Goal: Communication & Community: Answer question/provide support

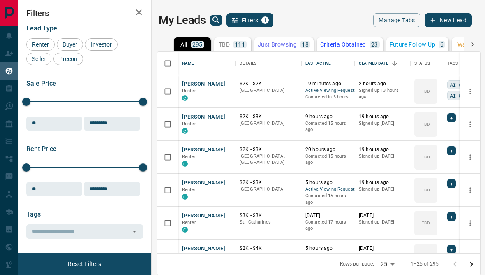
scroll to position [246, 323]
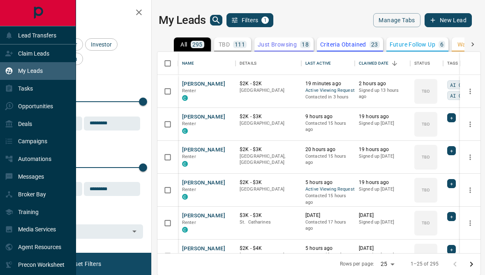
click at [13, 90] on div "Tasks" at bounding box center [19, 89] width 28 height 14
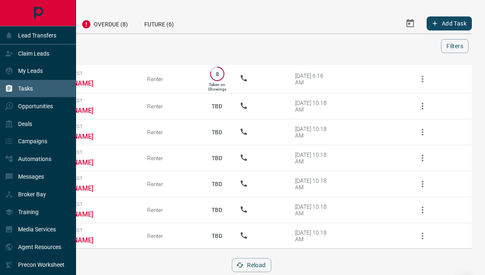
click at [56, 166] on div "Automations" at bounding box center [38, 159] width 76 height 18
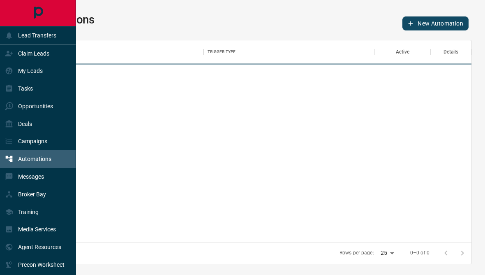
click at [53, 185] on div "Messages" at bounding box center [38, 177] width 76 height 18
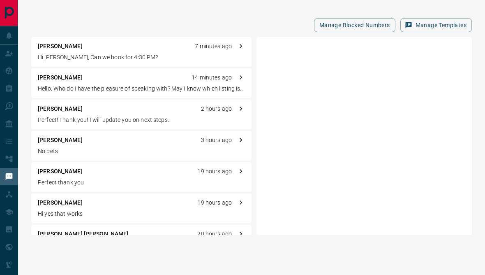
click at [180, 13] on div "Manage Blocked Numbers Manage Templates [PERSON_NAME] 7 minutes ago Hi Sunita, …" at bounding box center [251, 124] width 467 height 248
click at [116, 56] on p "Hi [PERSON_NAME], Can we book for 4:30 PM?" at bounding box center [141, 57] width 207 height 9
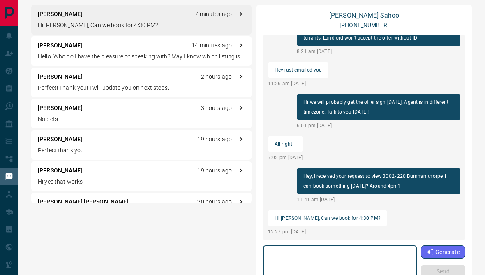
scroll to position [32, 0]
click at [368, 16] on link "[PERSON_NAME]" at bounding box center [364, 16] width 70 height 8
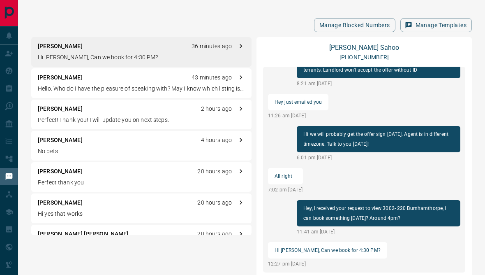
scroll to position [1, 0]
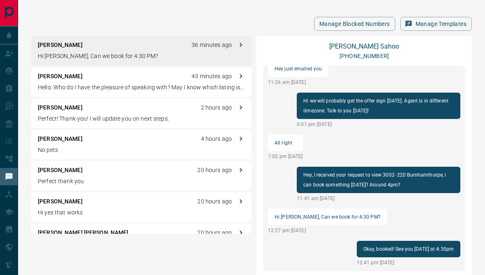
click at [177, 173] on div "[PERSON_NAME] 20 hours ago" at bounding box center [141, 170] width 207 height 9
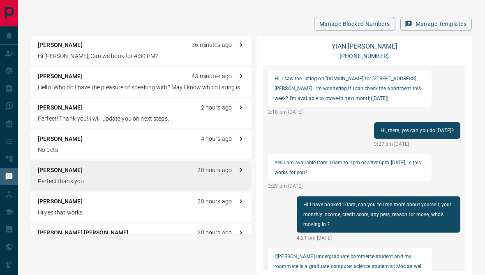
scroll to position [192, 0]
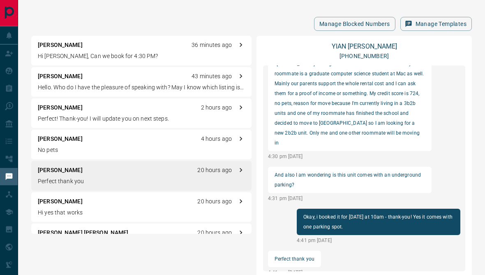
click at [182, 136] on div "[PERSON_NAME] 4 hours ago" at bounding box center [141, 138] width 207 height 9
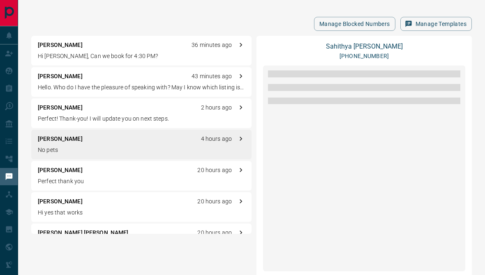
scroll to position [520, 0]
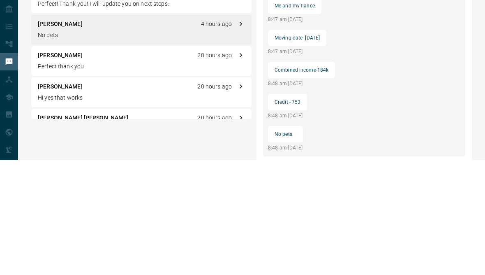
type textarea "*"
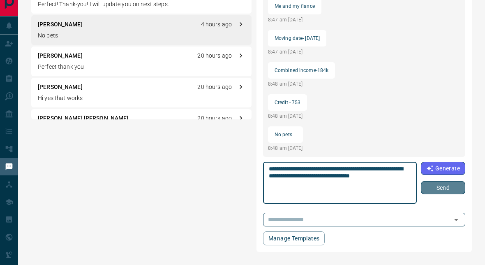
type textarea "**********"
click at [445, 191] on button "Send" at bounding box center [443, 197] width 44 height 13
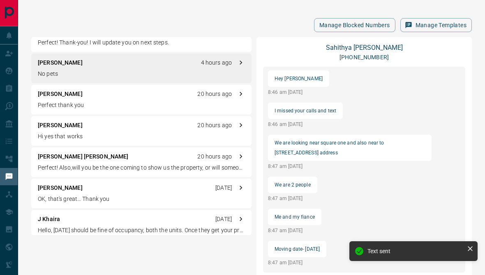
scroll to position [77, 0]
click at [183, 155] on div "[PERSON_NAME] [PERSON_NAME] 20 hours ago" at bounding box center [141, 157] width 207 height 9
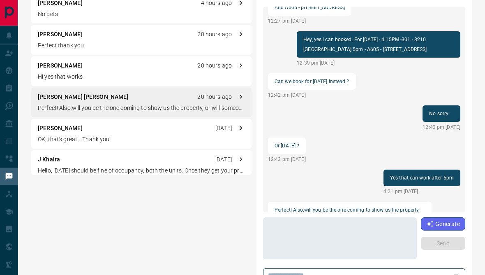
scroll to position [61, 0]
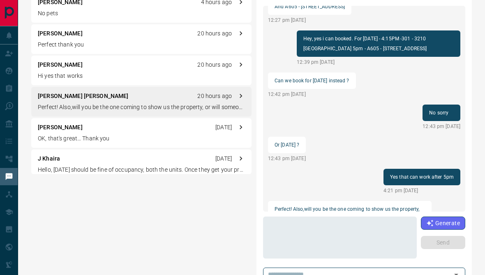
click at [397, 244] on textarea at bounding box center [339, 237] width 141 height 35
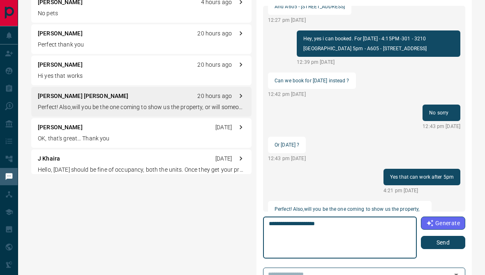
type textarea "**********"
click at [451, 247] on button "Send" at bounding box center [443, 242] width 44 height 13
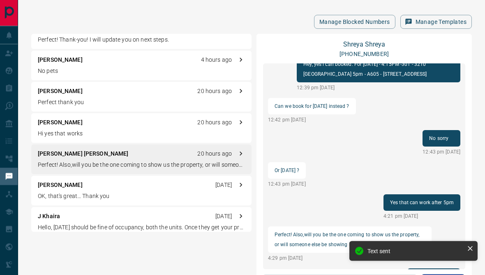
scroll to position [0, 0]
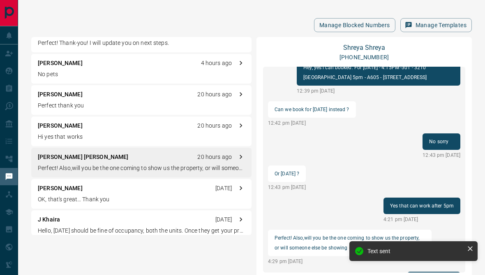
click at [190, 102] on p "Perfect thank you" at bounding box center [141, 105] width 207 height 9
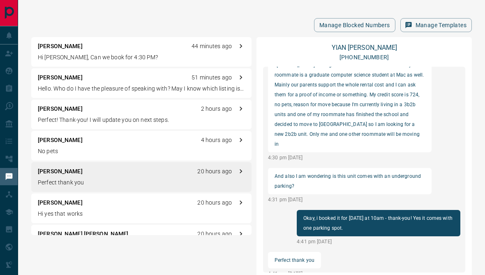
click at [184, 52] on div "[PERSON_NAME] 44 minutes ago Hi [PERSON_NAME], Can we book for 4:30 PM?" at bounding box center [141, 52] width 220 height 30
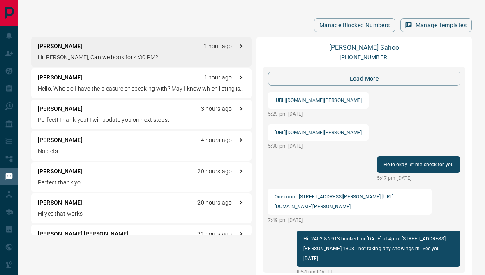
scroll to position [1007, 0]
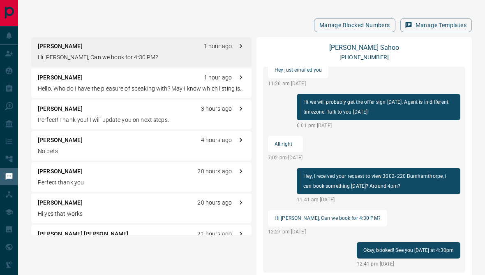
click at [178, 85] on p "Hello. Who do I have the pleasure of speaking with? May I know which listing is…" at bounding box center [141, 88] width 207 height 9
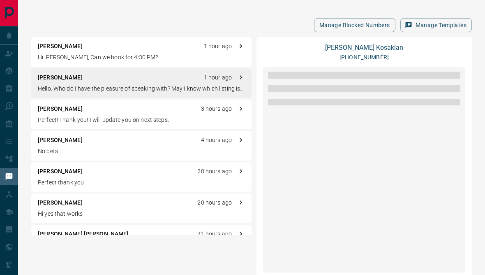
scroll to position [0, 0]
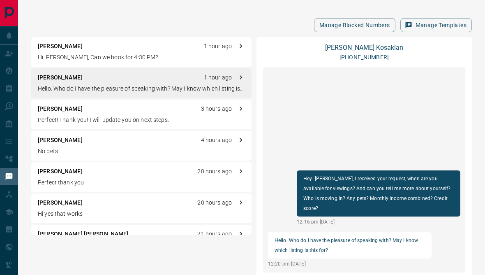
click at [5, 36] on icon at bounding box center [9, 35] width 8 height 8
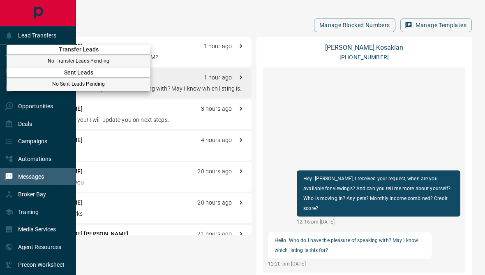
click at [44, 39] on div at bounding box center [242, 137] width 485 height 275
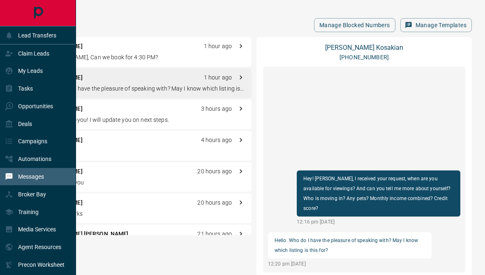
click at [35, 57] on p "Claim Leads" at bounding box center [33, 53] width 31 height 7
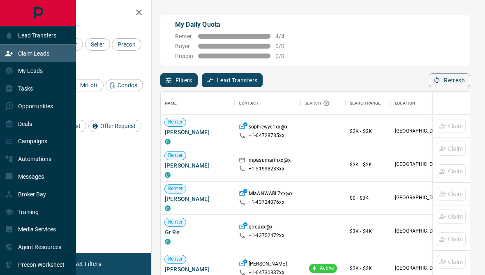
scroll to position [243, 309]
click at [33, 74] on p "My Leads" at bounding box center [30, 70] width 25 height 7
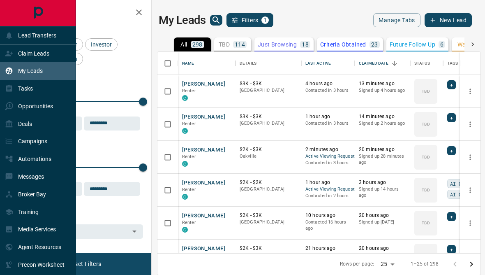
scroll to position [0, 0]
click at [44, 91] on div "Tasks" at bounding box center [38, 89] width 76 height 18
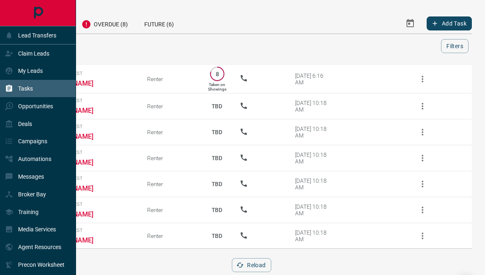
click at [33, 113] on div "Opportunities" at bounding box center [29, 106] width 48 height 14
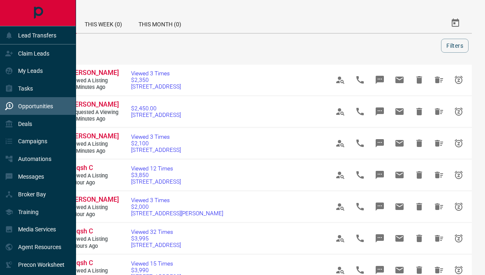
click at [27, 127] on p "Deals" at bounding box center [25, 123] width 14 height 7
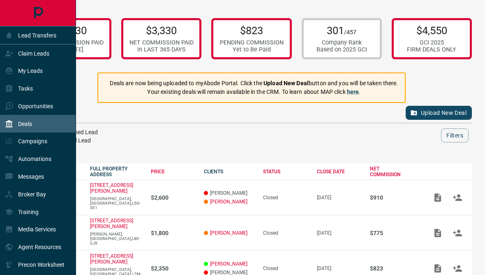
click at [46, 138] on div "Campaigns" at bounding box center [38, 141] width 76 height 18
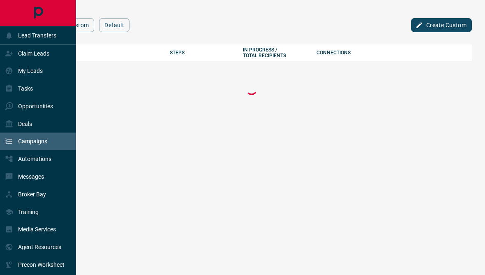
click at [34, 166] on div "Automations" at bounding box center [28, 159] width 46 height 14
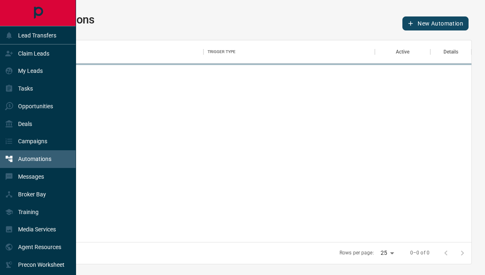
click at [21, 180] on p "Messages" at bounding box center [31, 176] width 26 height 7
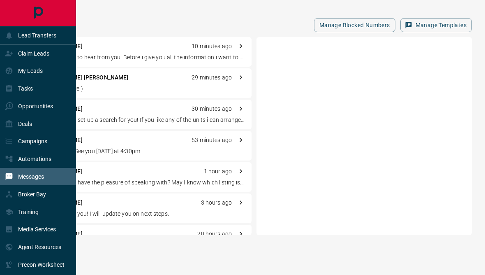
click at [58, 69] on div "My Leads" at bounding box center [38, 71] width 76 height 18
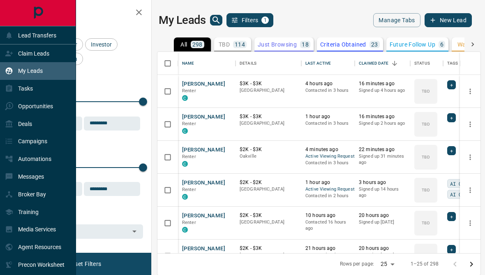
scroll to position [246, 323]
click at [217, 22] on icon "search button" at bounding box center [216, 20] width 10 height 10
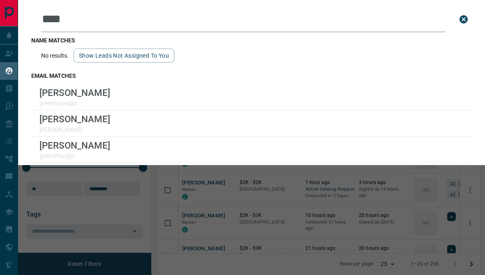
type input "***"
click at [185, 91] on div "[PERSON_NAME] preeshypxx@x" at bounding box center [251, 97] width 441 height 26
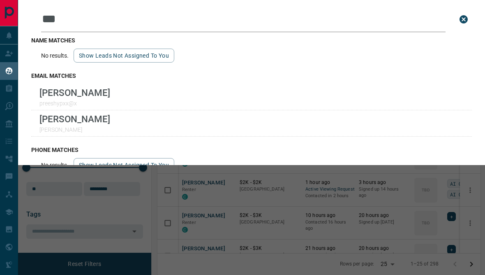
click at [461, 19] on icon "close search bar" at bounding box center [464, 19] width 8 height 8
